Goal: Information Seeking & Learning: Learn about a topic

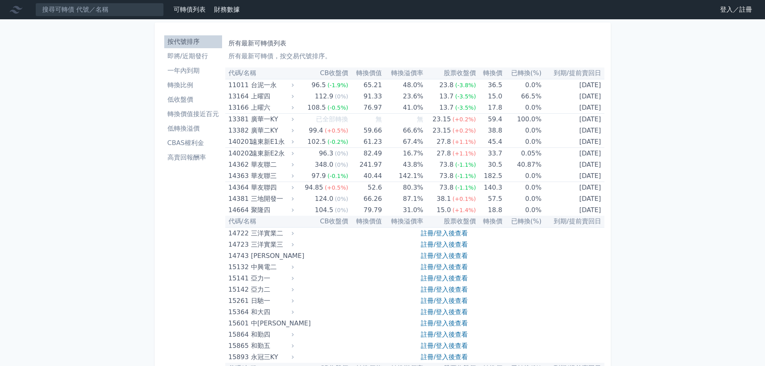
click at [738, 9] on link "登入／註冊" at bounding box center [735, 9] width 45 height 13
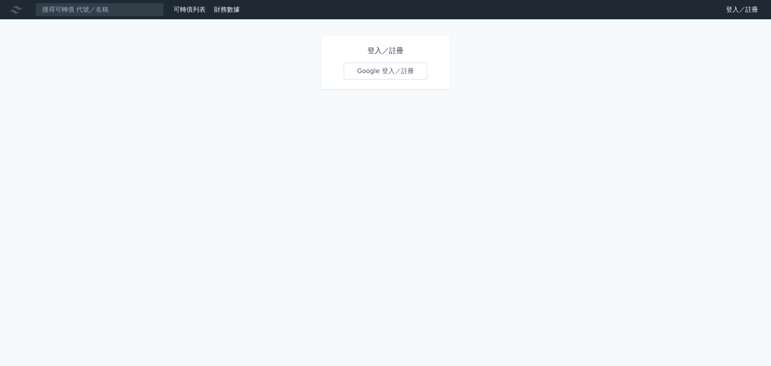
click at [376, 73] on link "Google 登入／註冊" at bounding box center [385, 71] width 83 height 17
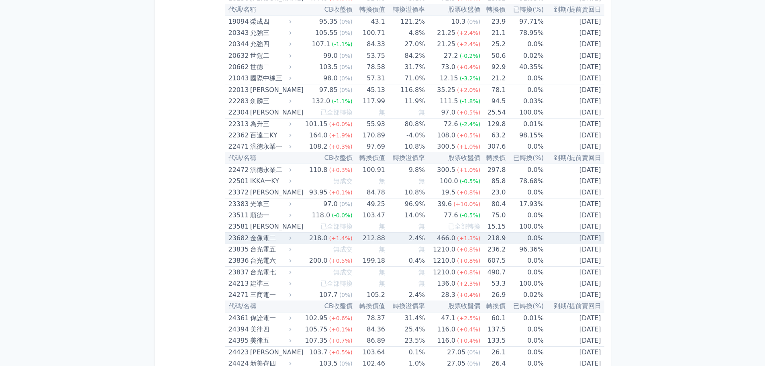
scroll to position [522, 0]
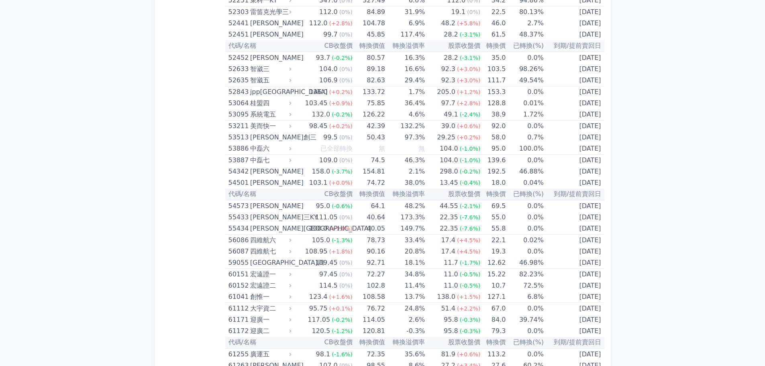
scroll to position [3378, 0]
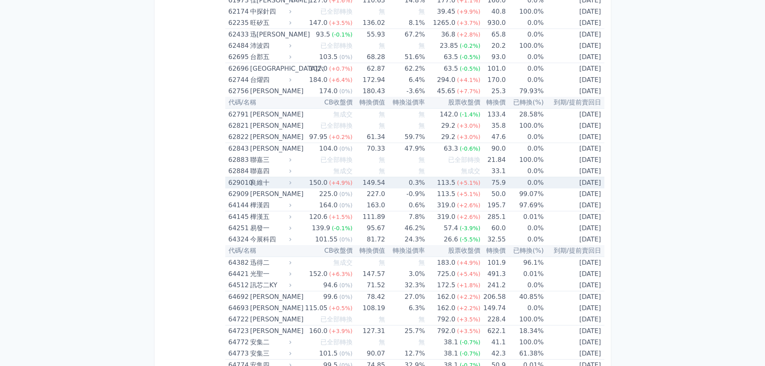
click at [441, 184] on div "113.5" at bounding box center [446, 182] width 22 height 11
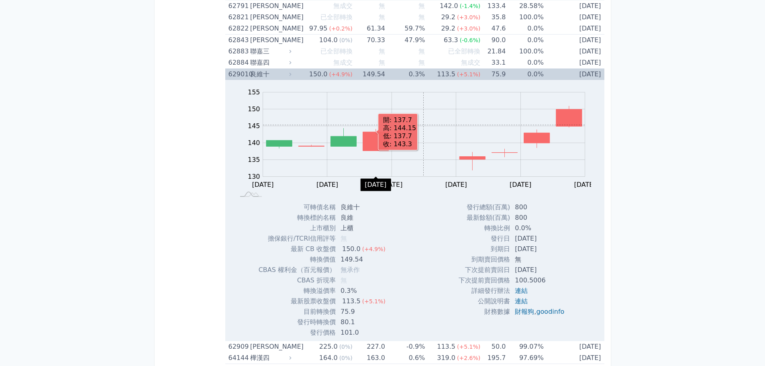
scroll to position [3498, 0]
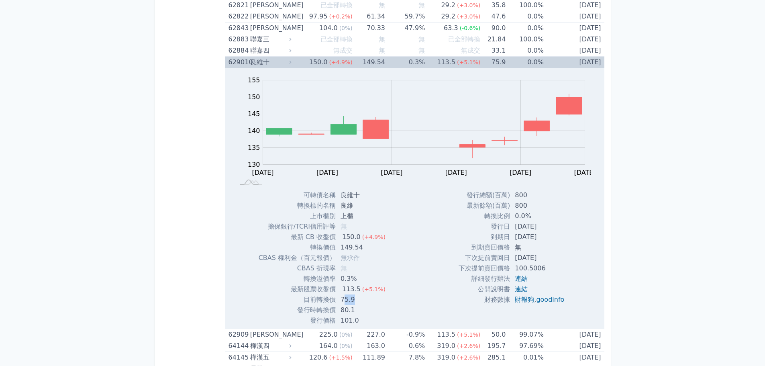
drag, startPoint x: 342, startPoint y: 300, endPoint x: 354, endPoint y: 300, distance: 11.2
click at [354, 300] on td "75.9" at bounding box center [364, 299] width 56 height 10
drag, startPoint x: 364, startPoint y: 248, endPoint x: 342, endPoint y: 250, distance: 22.3
click at [342, 250] on td "149.54" at bounding box center [364, 247] width 56 height 10
click at [597, 242] on div "Zoom Out 130 120 125 130 135 140 145 150 155 160 L [DATE] Aug [DATE] Aug [DATE]…" at bounding box center [414, 197] width 379 height 258
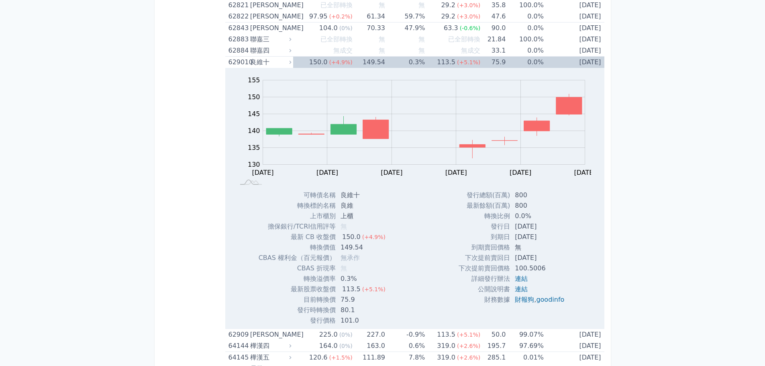
drag, startPoint x: 509, startPoint y: 315, endPoint x: 425, endPoint y: 359, distance: 95.0
click at [425, 359] on td "7.8%" at bounding box center [405, 358] width 40 height 12
